Goal: Check status

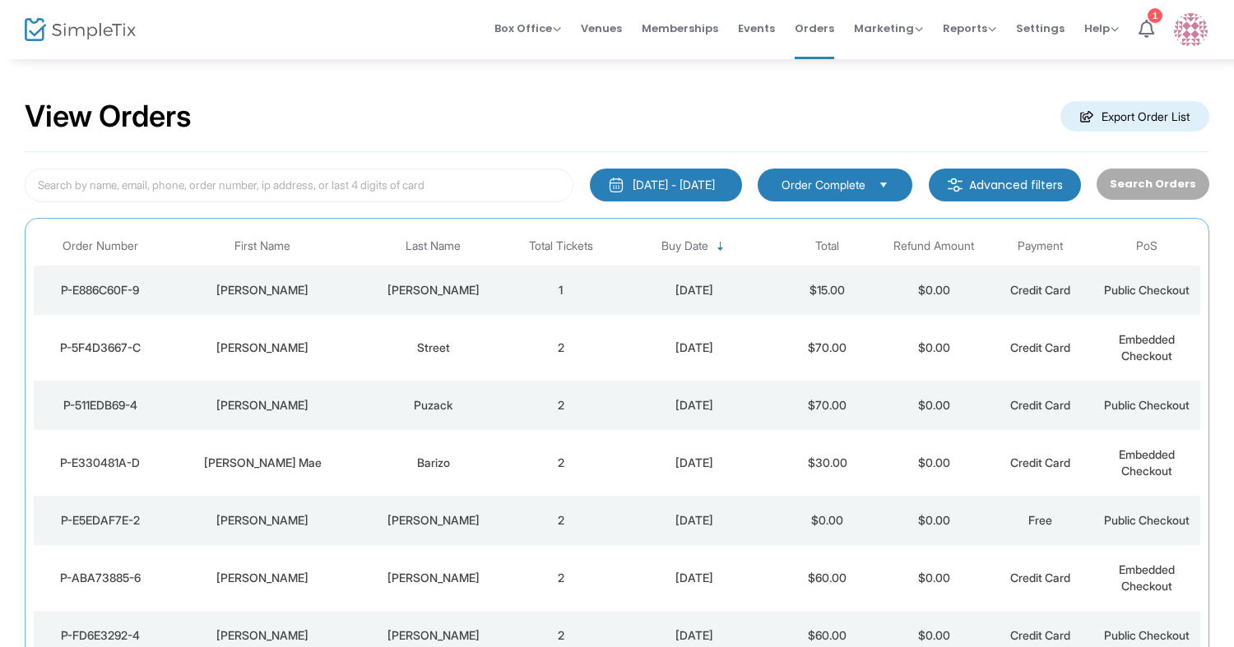
click at [394, 340] on div "Street" at bounding box center [433, 348] width 141 height 16
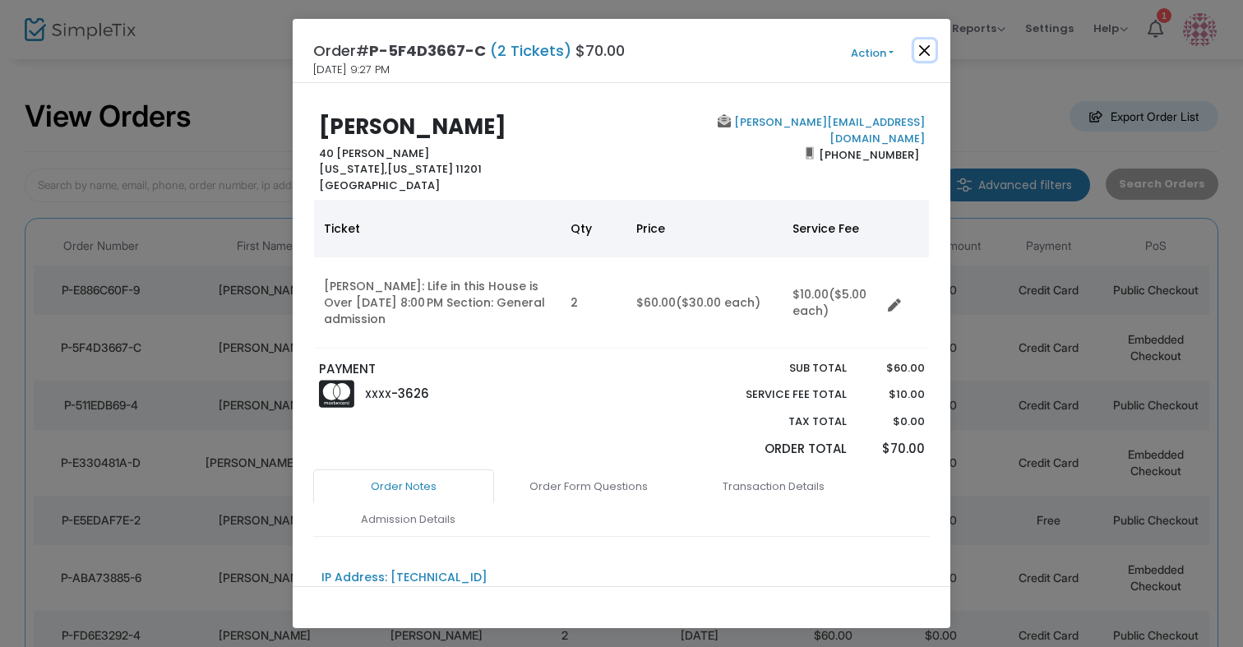
click at [932, 48] on button "Close" at bounding box center [924, 49] width 21 height 21
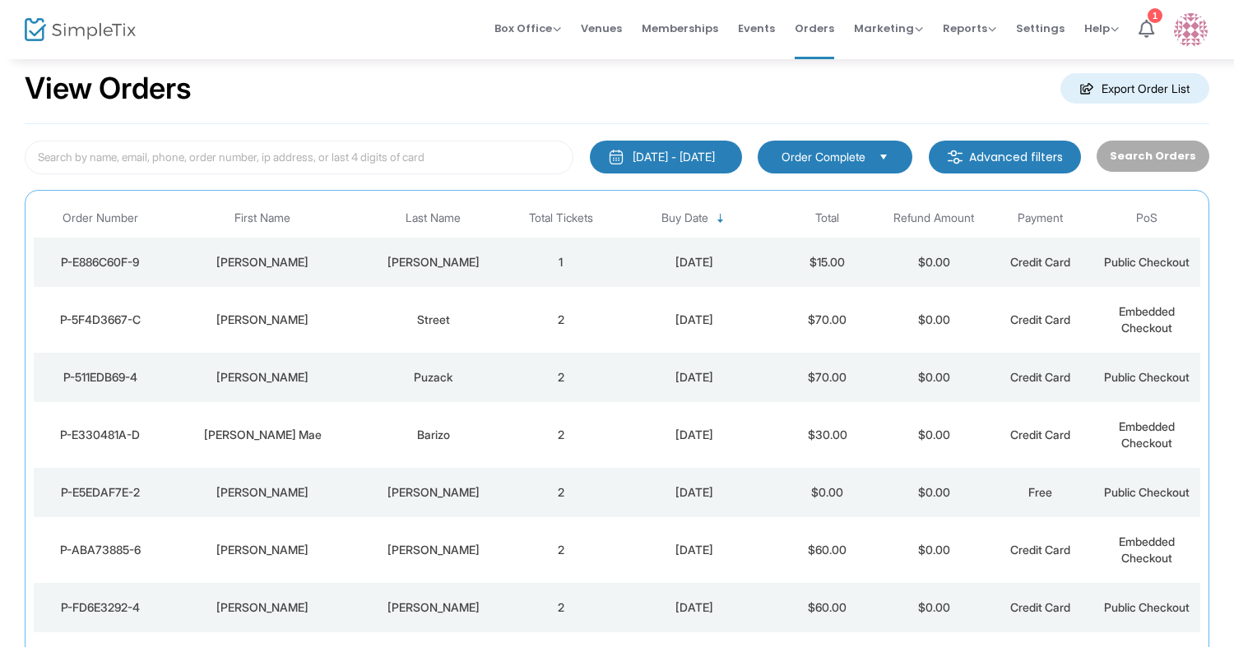
scroll to position [79, 0]
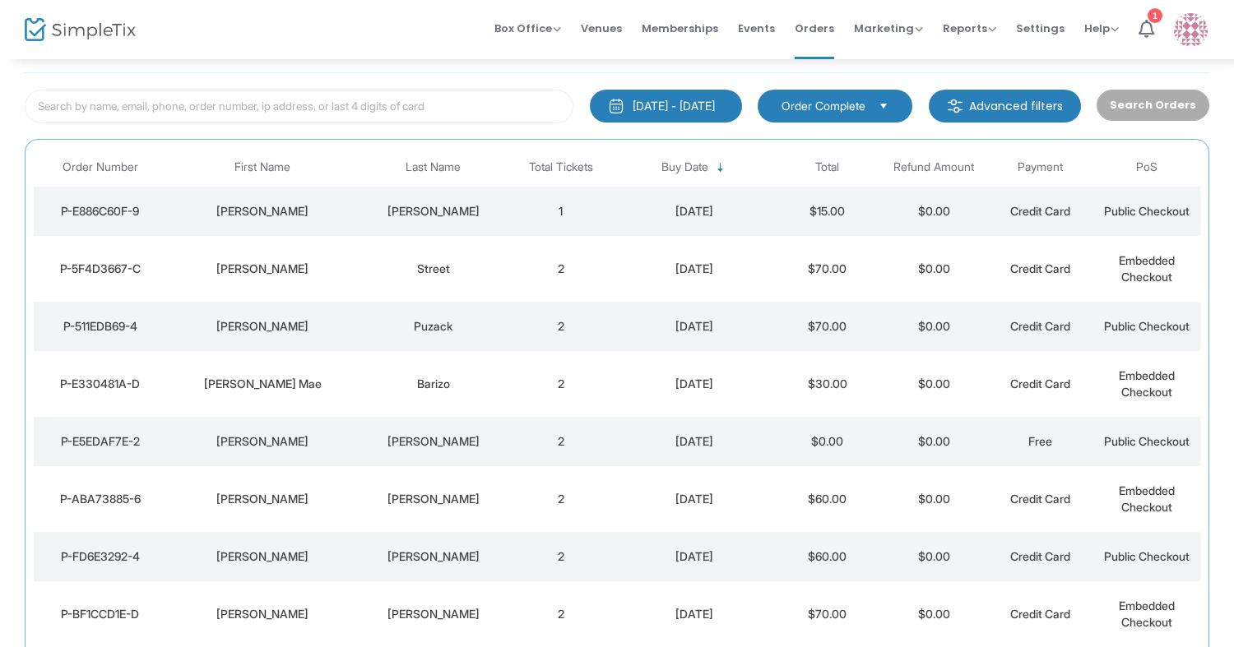
click at [494, 211] on div "[PERSON_NAME]" at bounding box center [433, 211] width 141 height 16
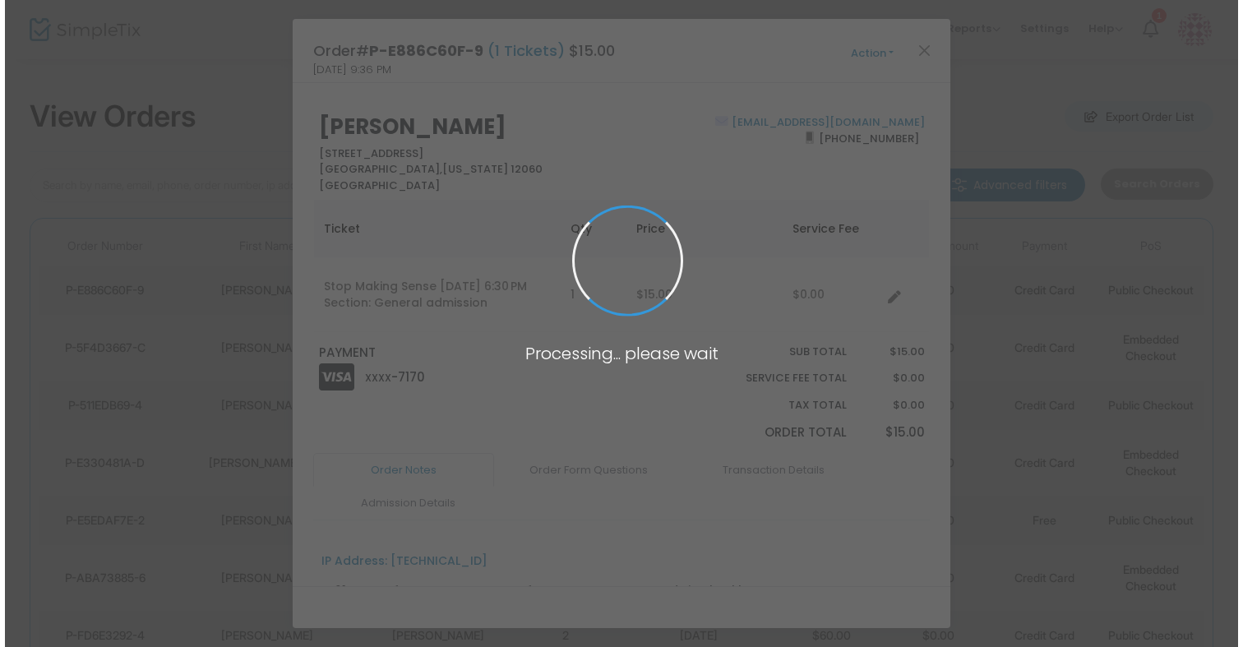
scroll to position [0, 0]
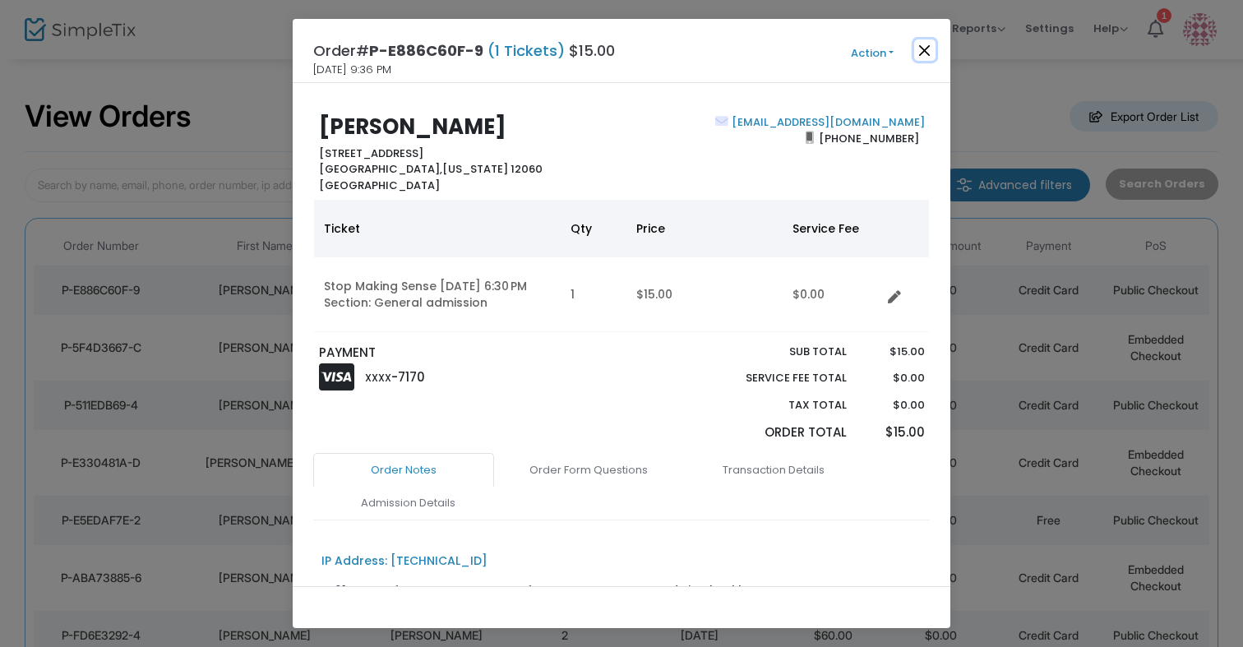
click at [923, 51] on button "Close" at bounding box center [924, 49] width 21 height 21
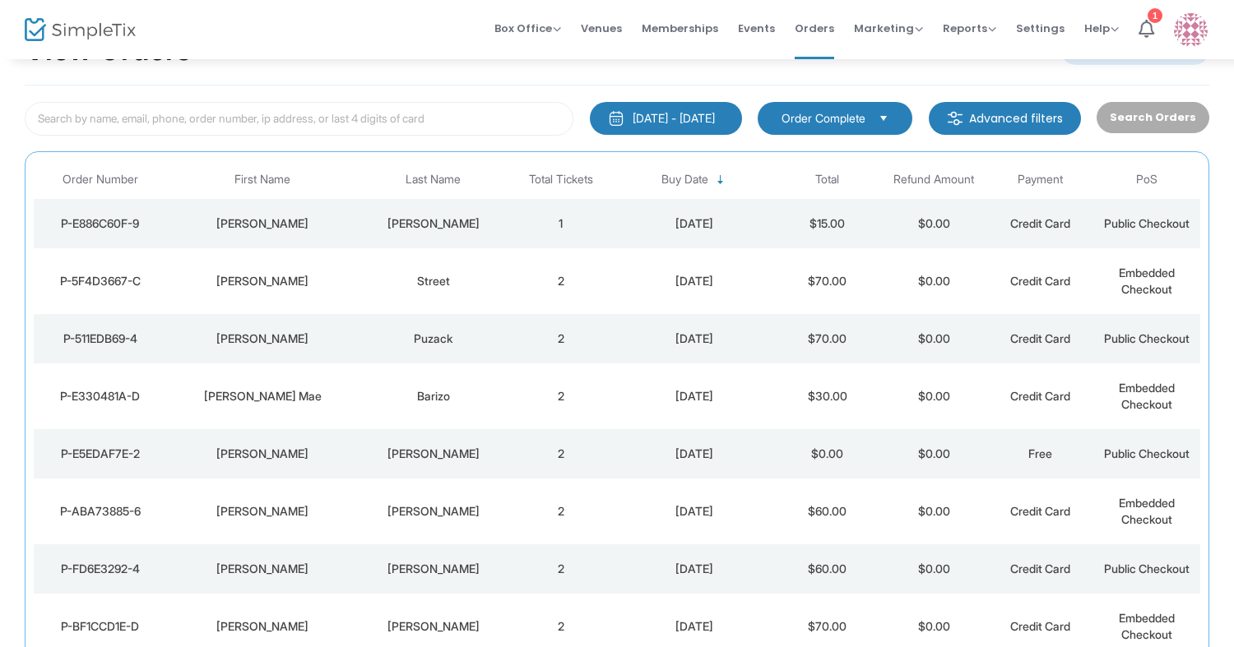
scroll to position [79, 0]
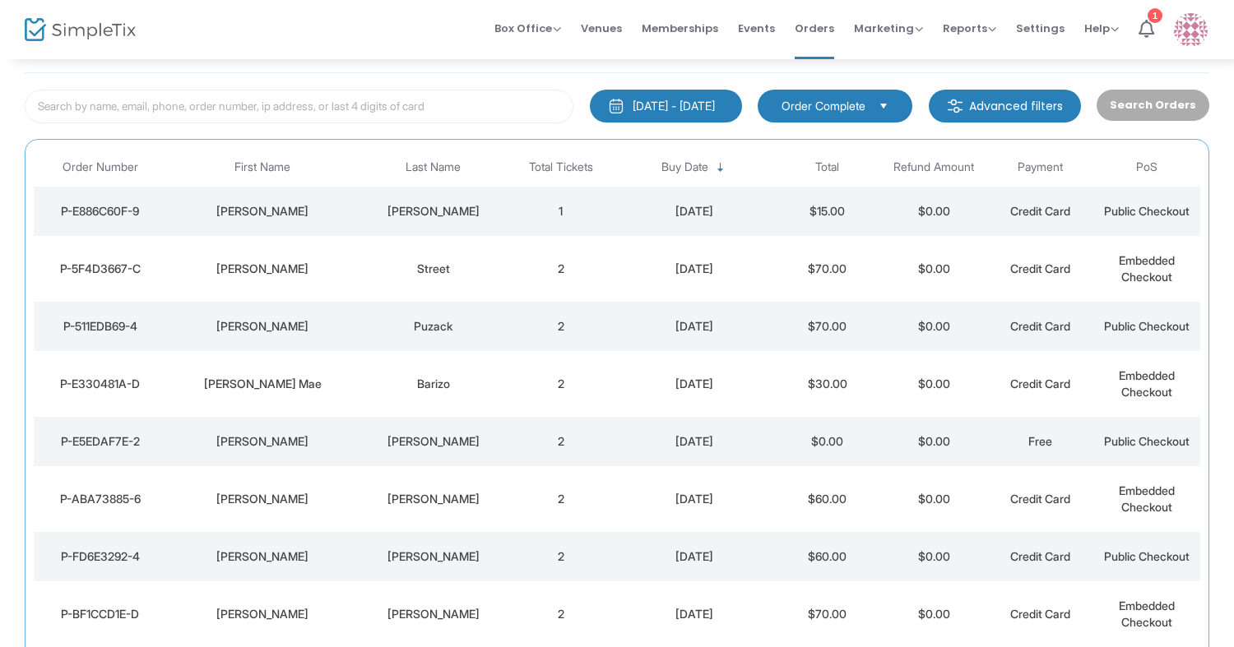
click at [427, 328] on div "Puzack" at bounding box center [433, 326] width 141 height 16
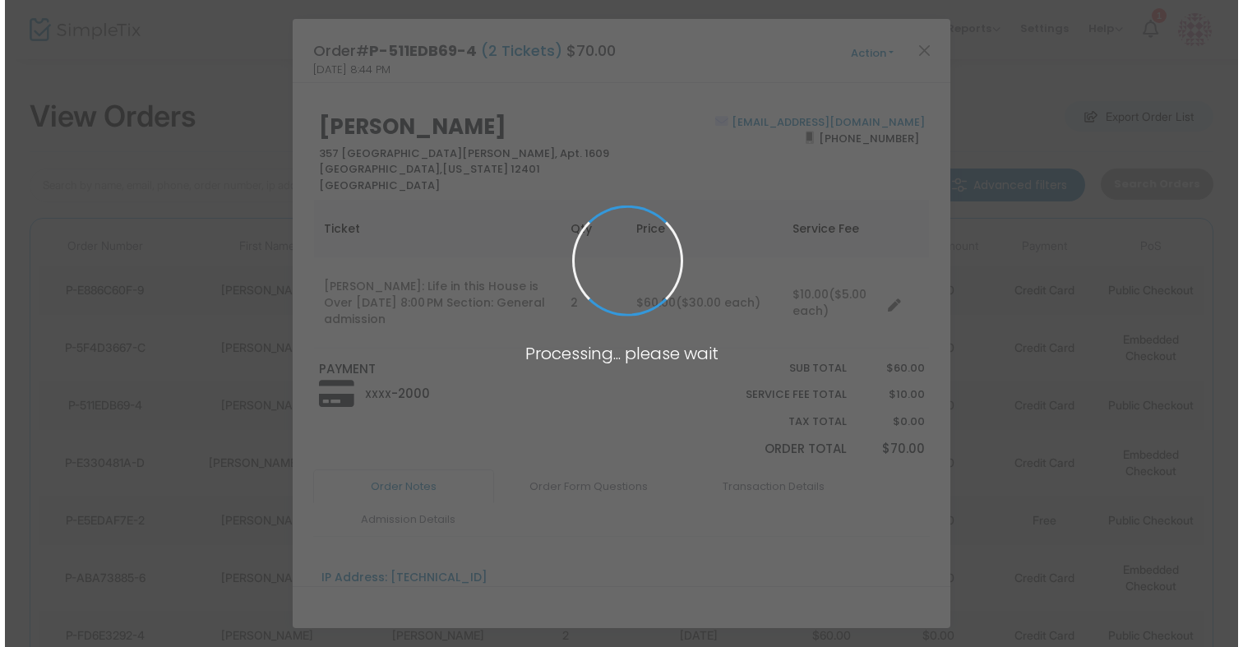
scroll to position [0, 0]
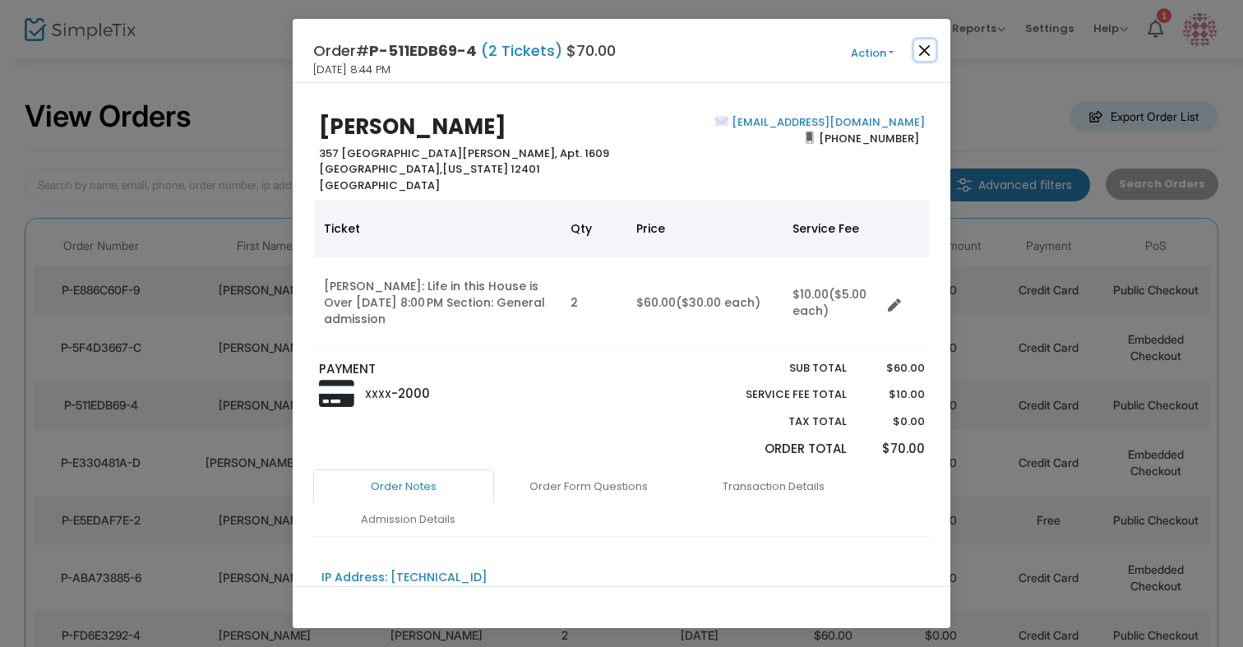
click at [919, 55] on button "Close" at bounding box center [924, 49] width 21 height 21
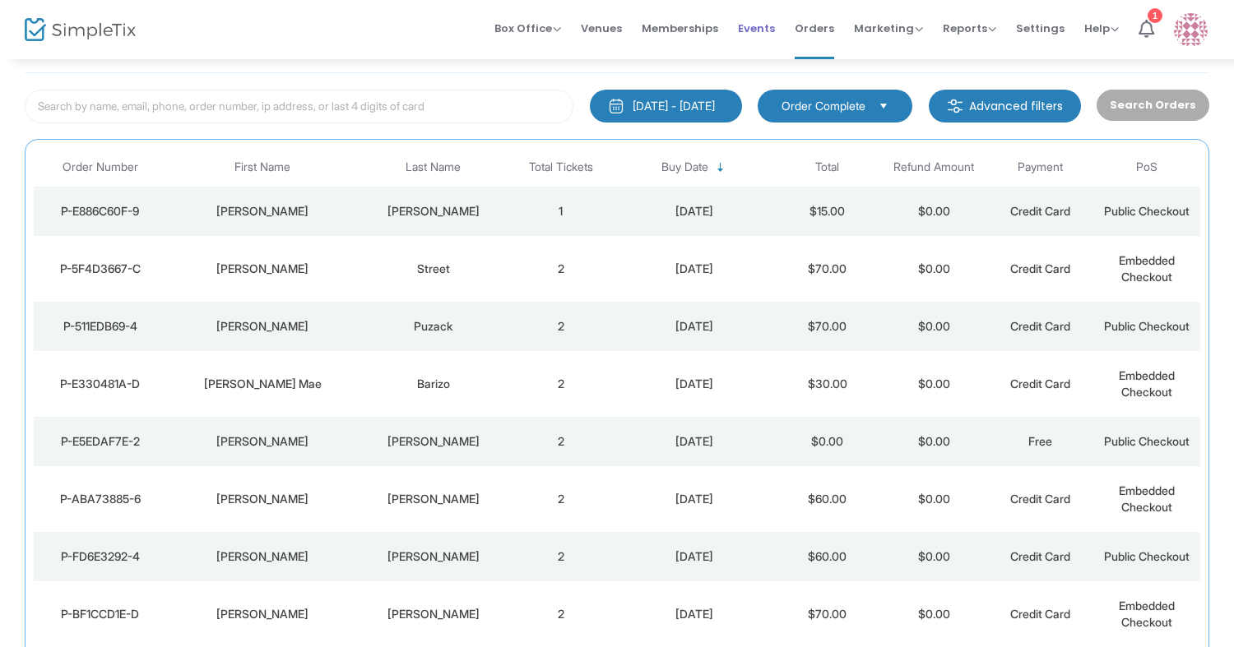
click at [765, 36] on span "Events" at bounding box center [756, 28] width 37 height 42
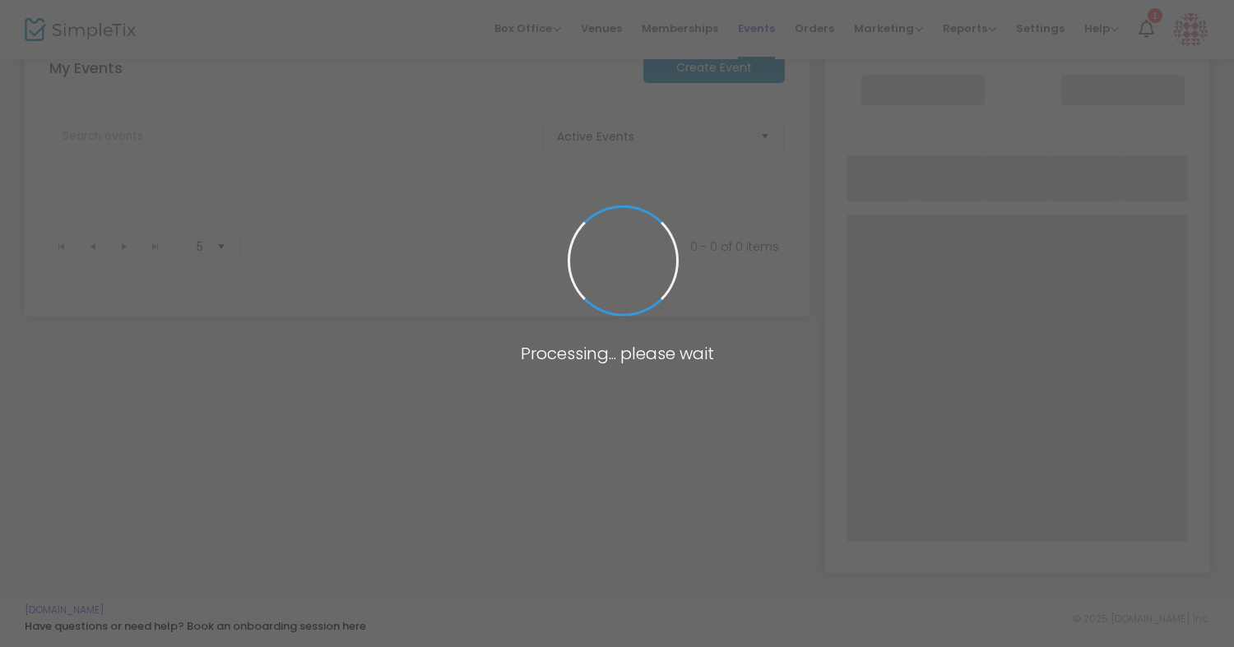
scroll to position [271, 0]
